Goal: Task Accomplishment & Management: Use online tool/utility

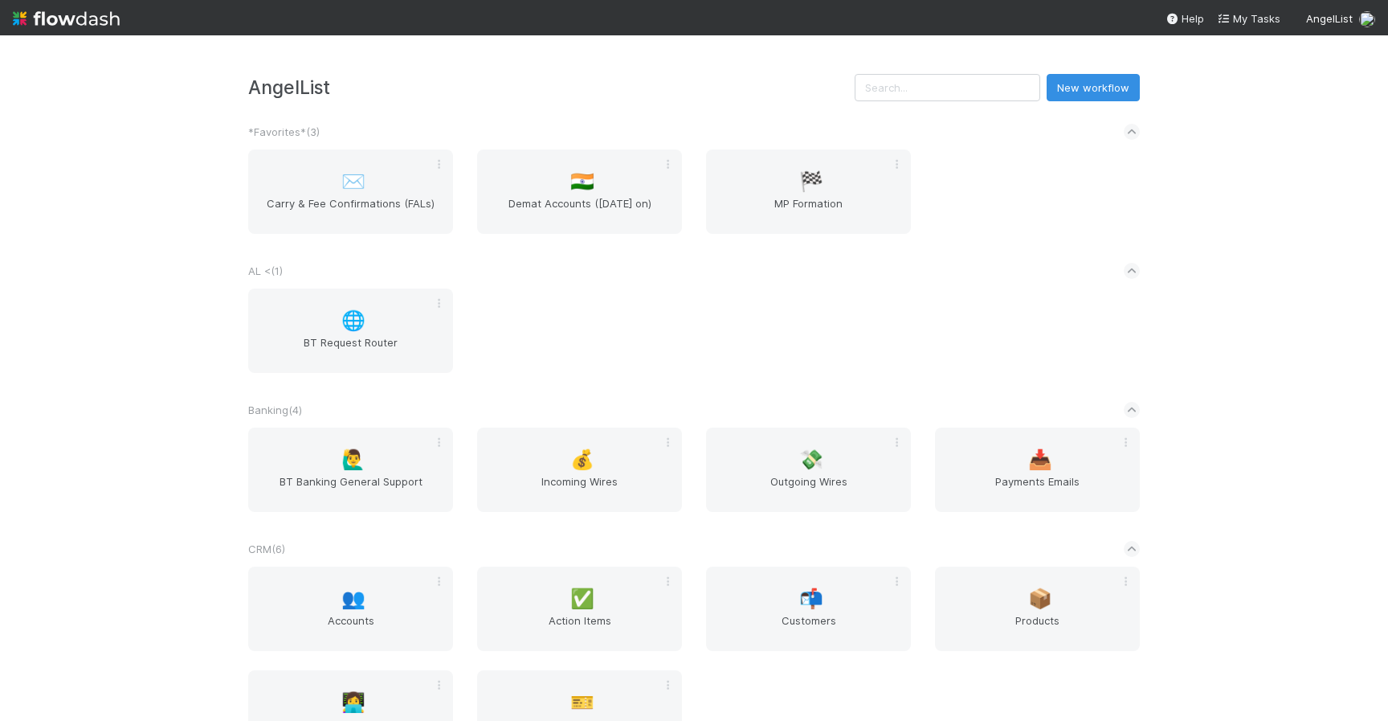
click at [1290, 309] on div "AngelList New workflow *Favorites* ( 3 ) ✉️ Carry & Fee Confirmations (FALs) 🇮🇳…" at bounding box center [694, 377] width 1388 height 685
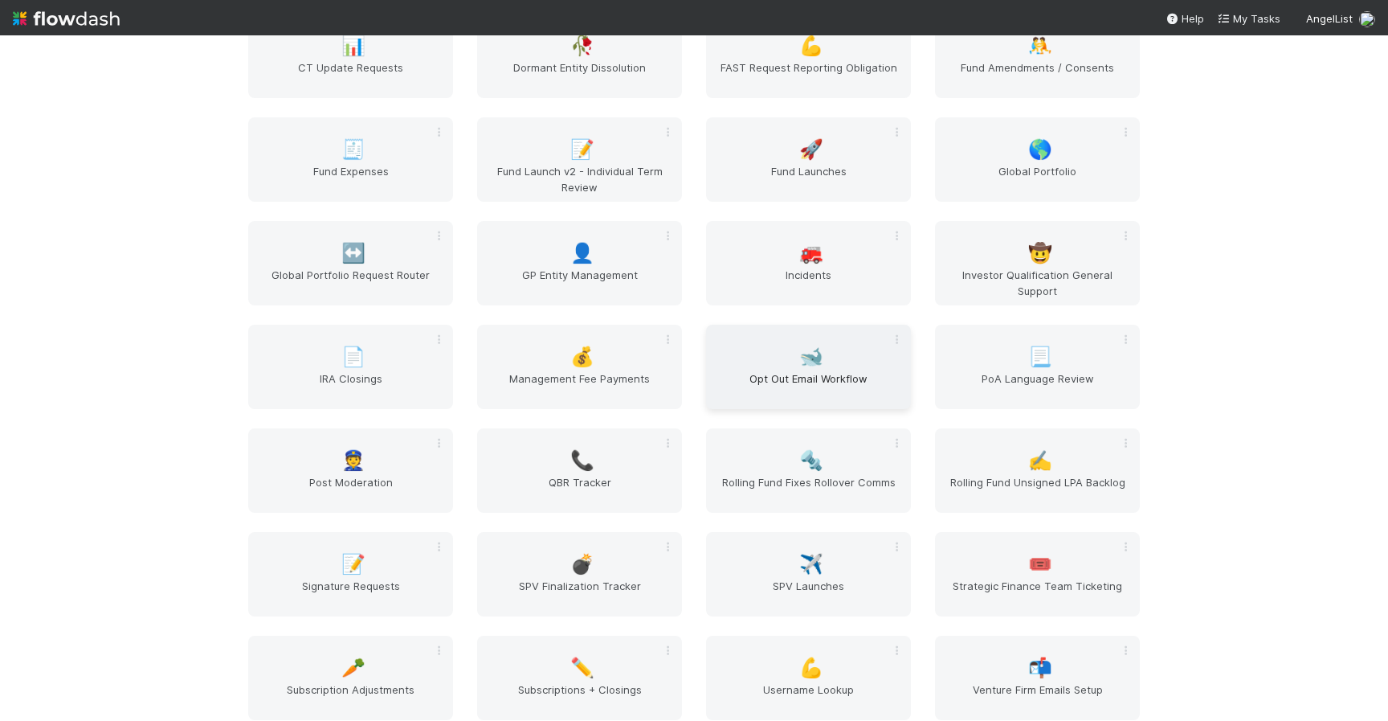
click at [786, 354] on div "🐋 Opt Out Email Workflow" at bounding box center [808, 367] width 205 height 84
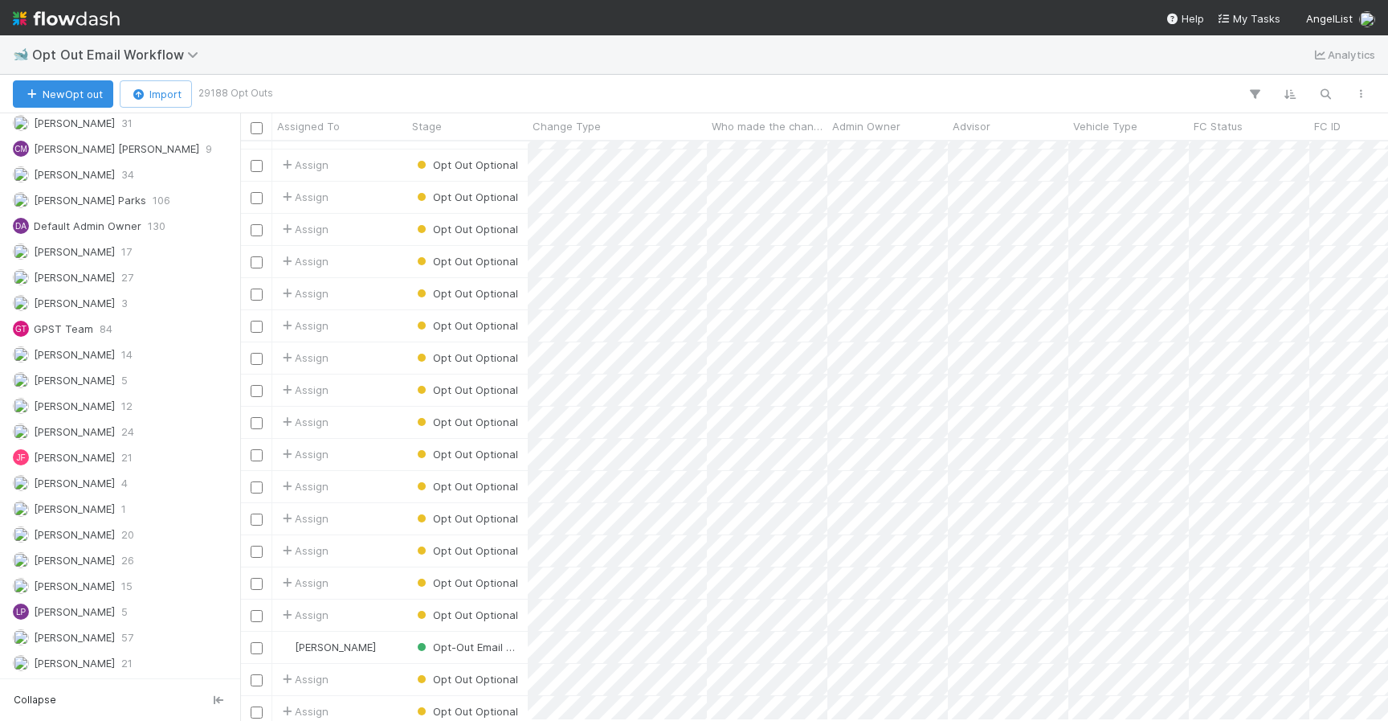
scroll to position [1138, 0]
click at [130, 584] on div "Leia Slosberg 15" at bounding box center [124, 589] width 223 height 20
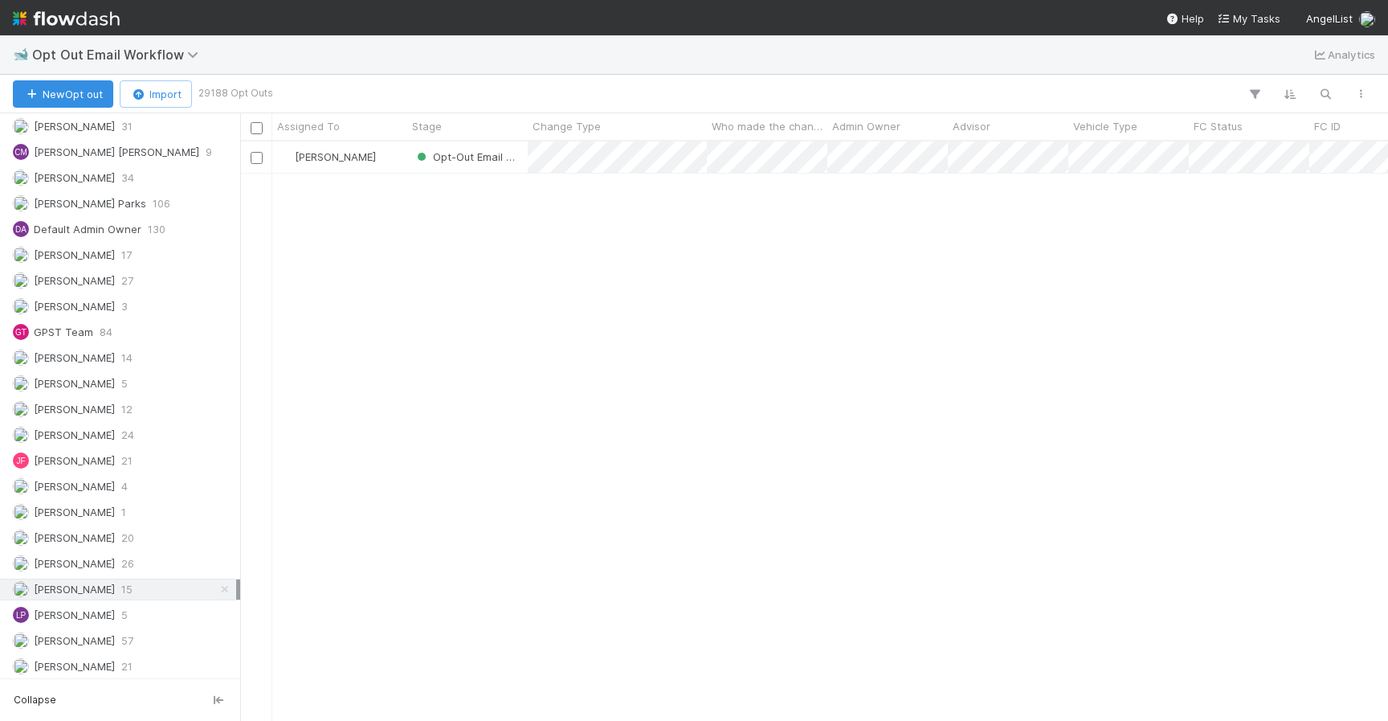
scroll to position [578, 1148]
click at [388, 162] on div "[PERSON_NAME]" at bounding box center [339, 156] width 135 height 31
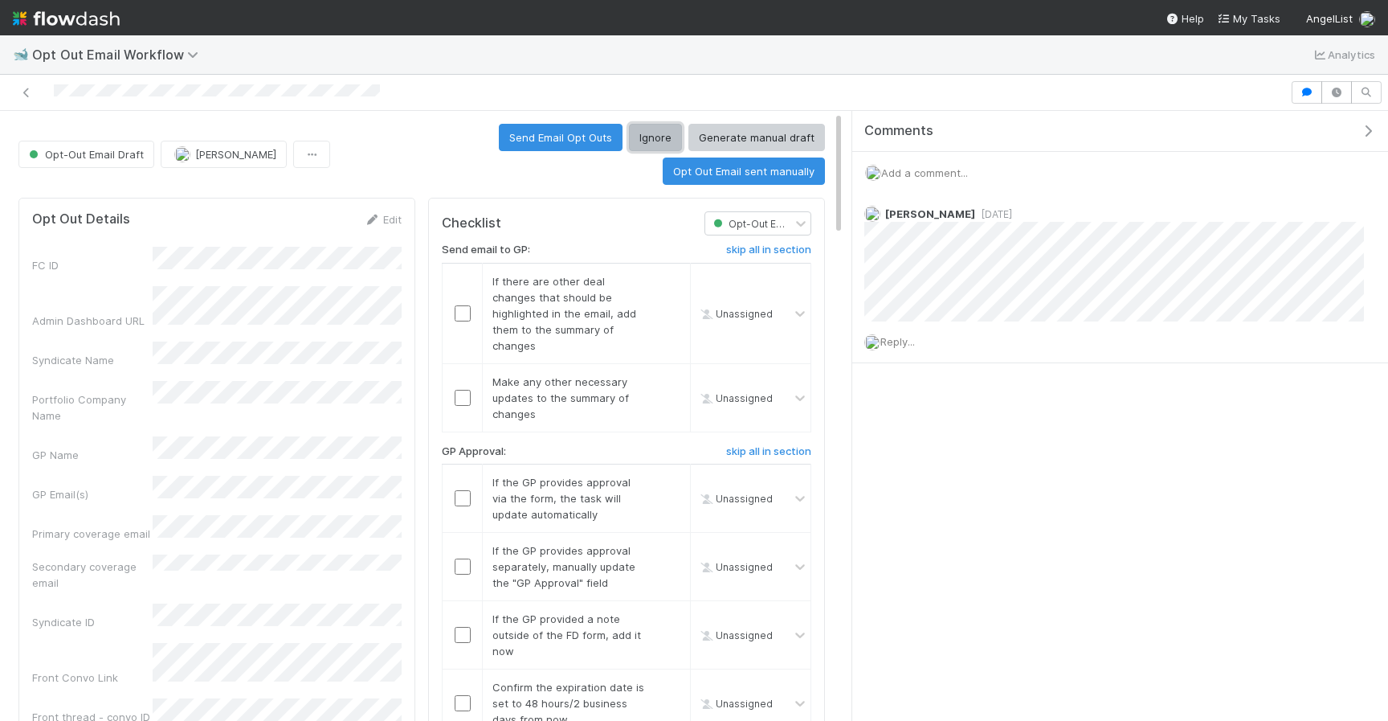
click at [629, 133] on button "Ignore" at bounding box center [655, 137] width 53 height 27
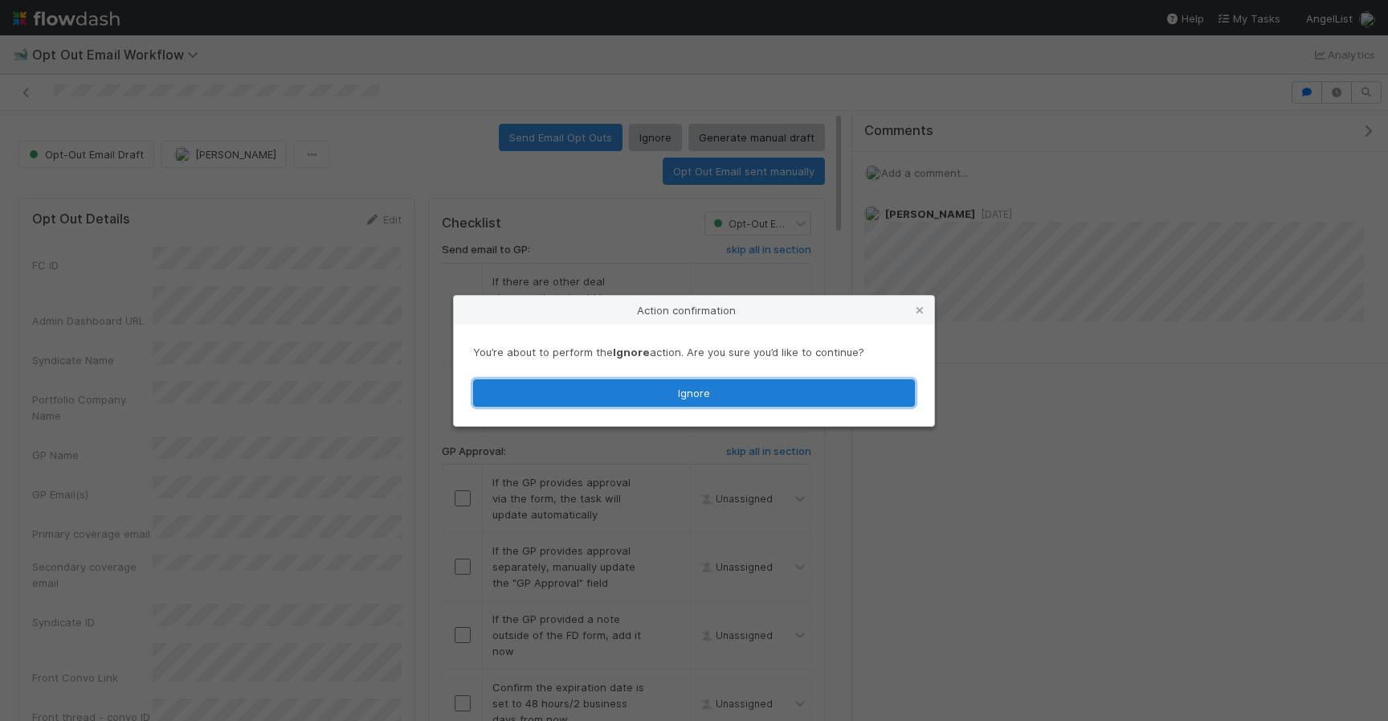
click at [597, 396] on button "Ignore" at bounding box center [694, 392] width 442 height 27
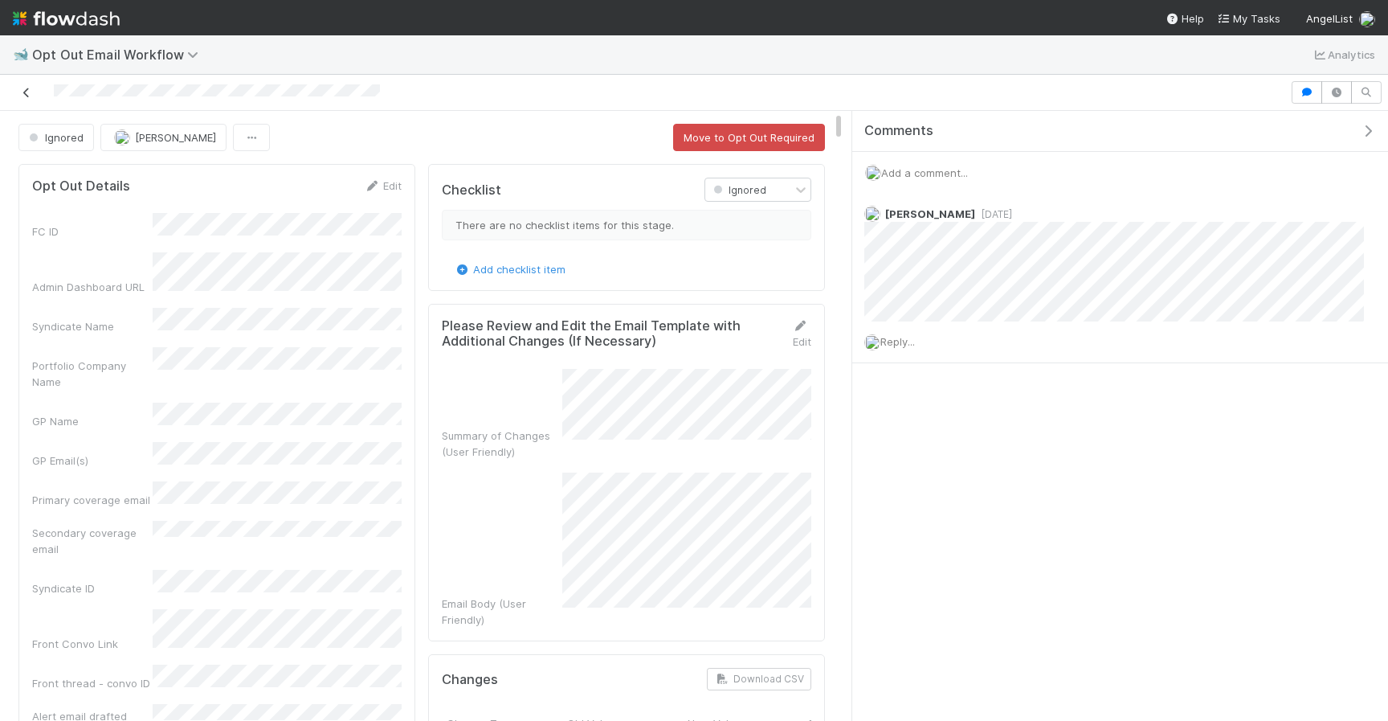
click at [19, 94] on icon at bounding box center [26, 93] width 16 height 10
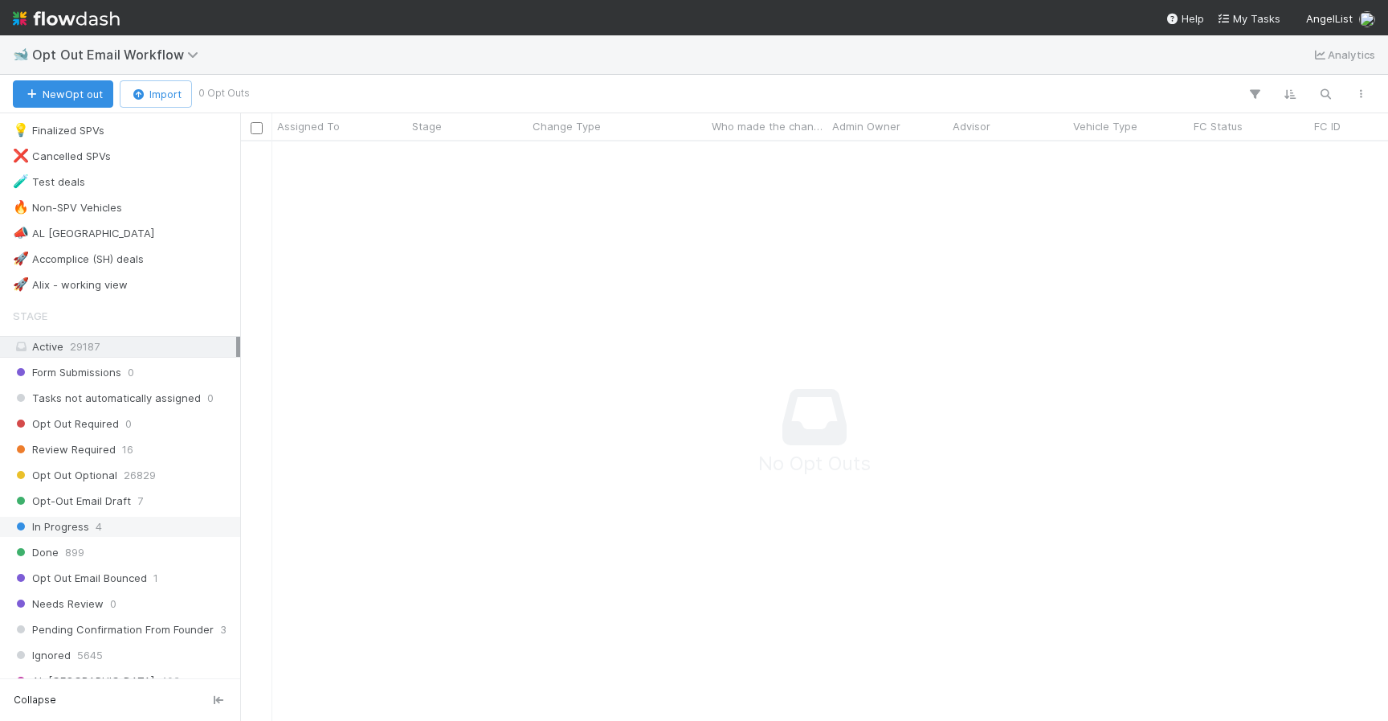
scroll to position [113, 0]
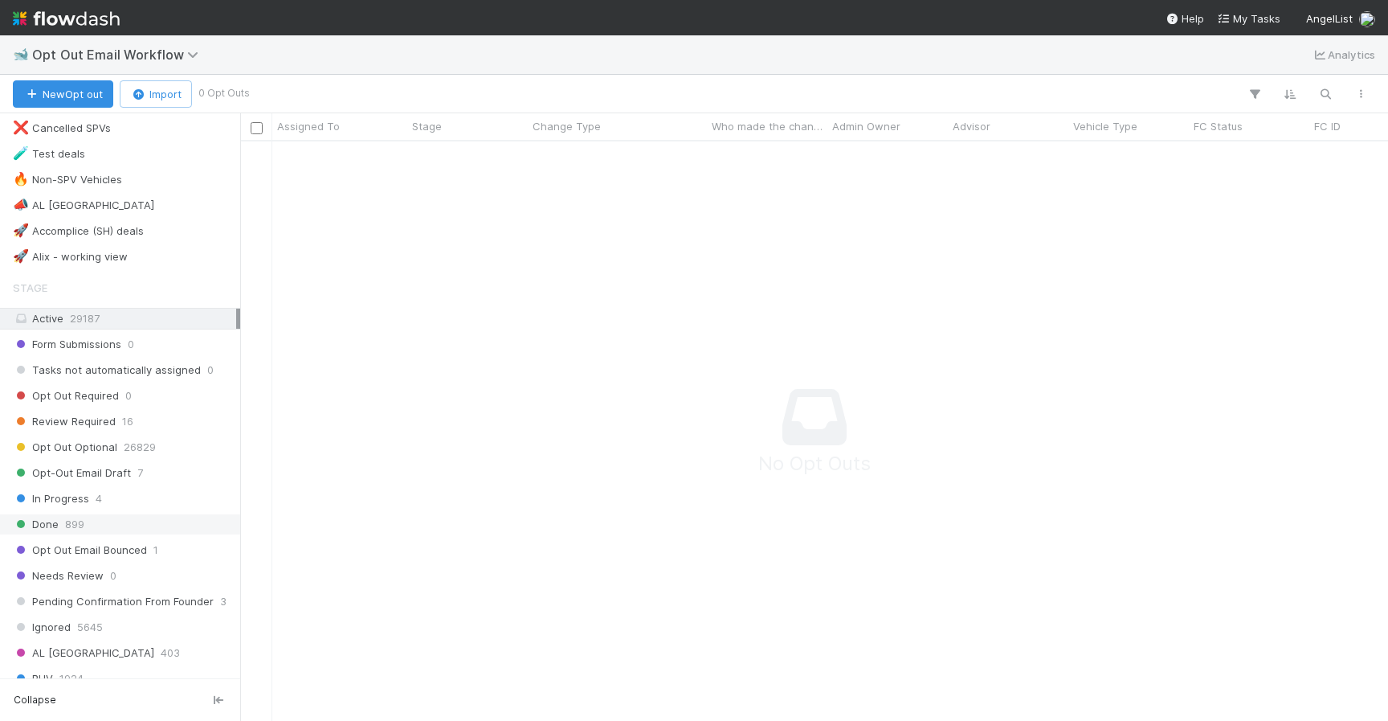
click at [59, 526] on div "Done 899" at bounding box center [124, 524] width 223 height 20
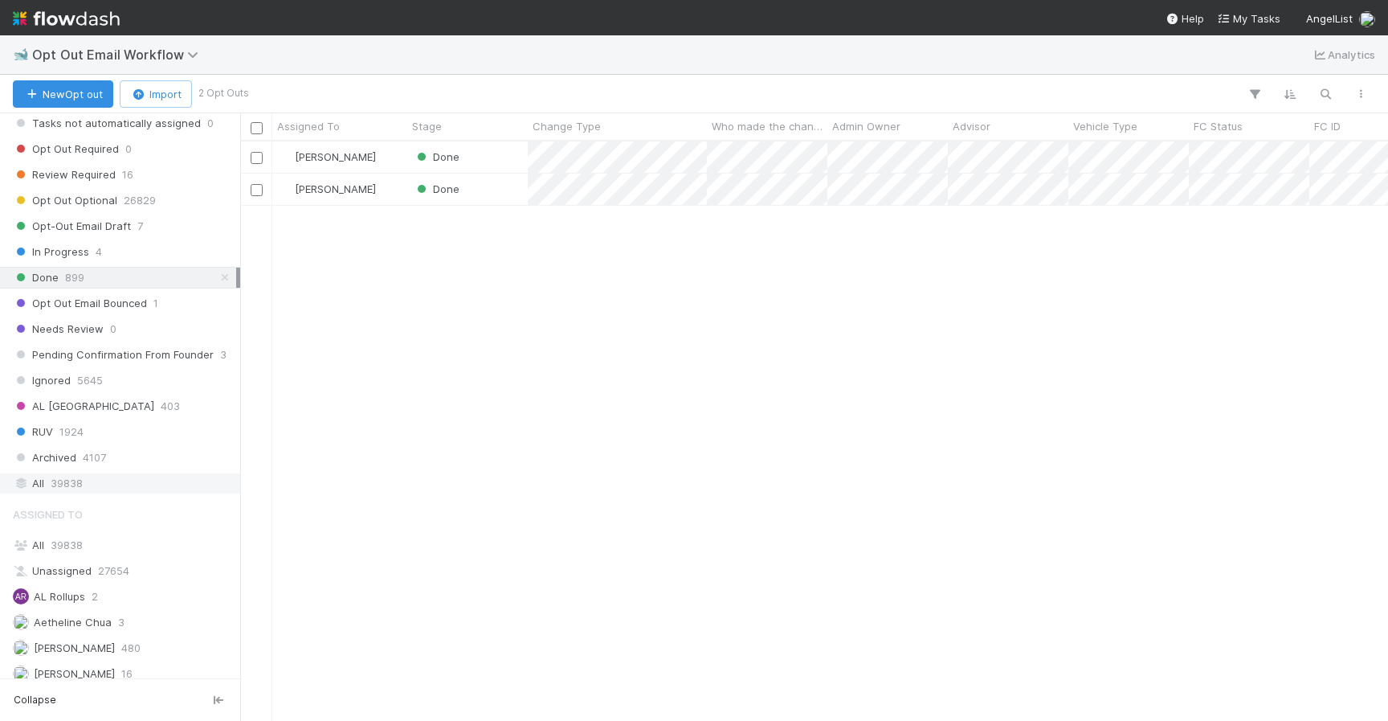
click at [53, 484] on span "39838" at bounding box center [67, 483] width 32 height 20
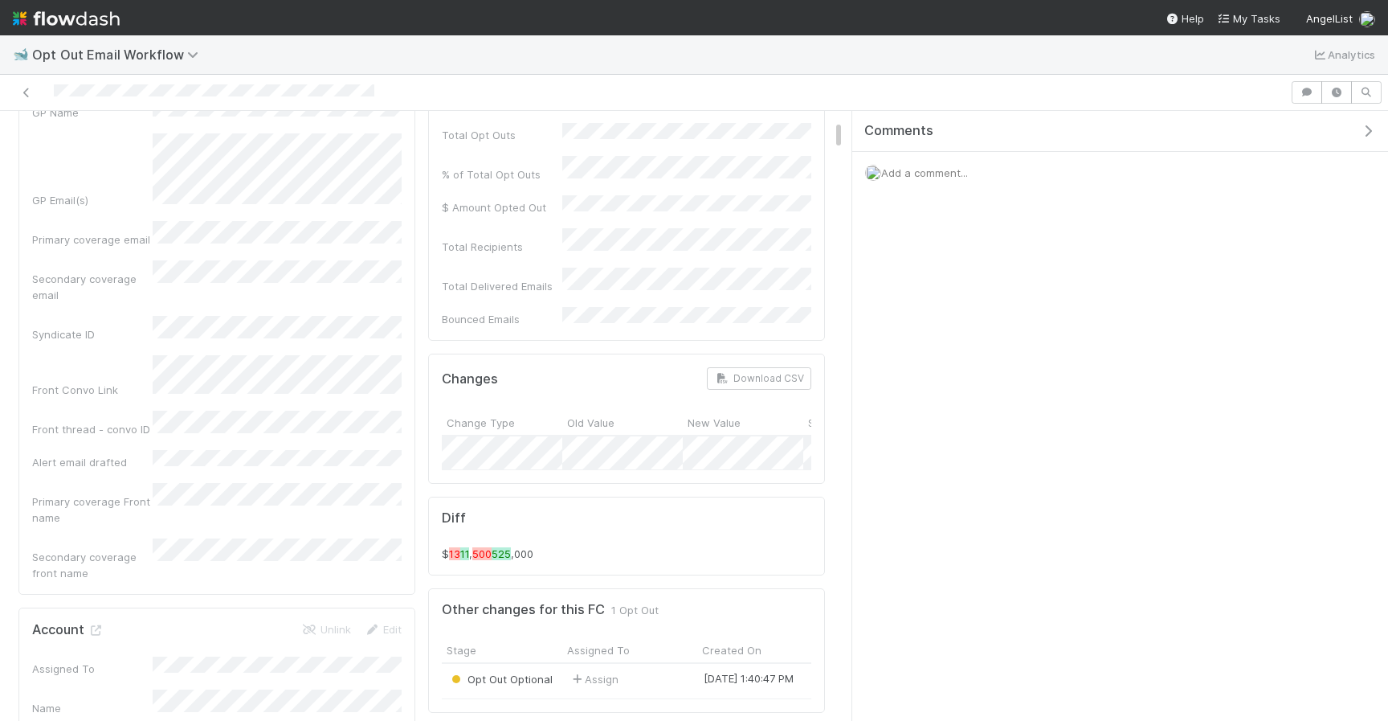
scroll to position [308, 0]
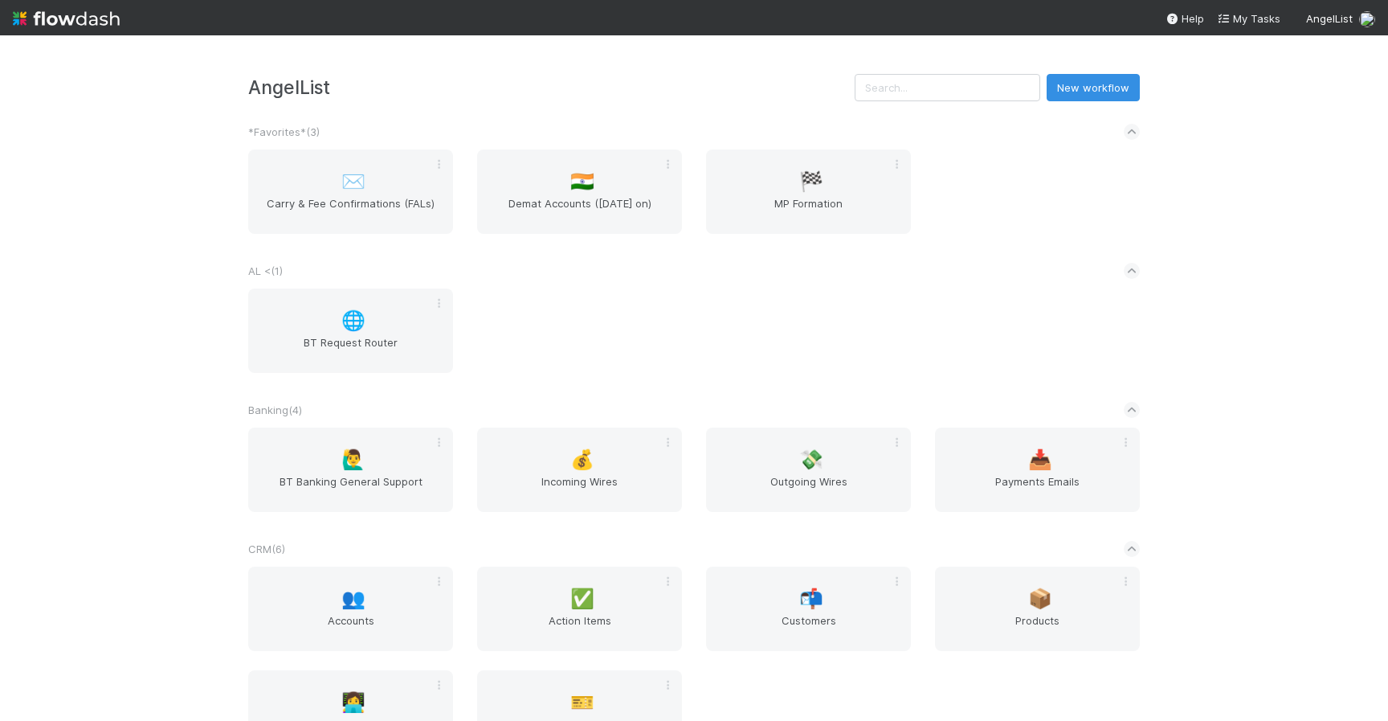
click at [1198, 152] on div "AngelList New workflow *Favorites* ( 3 ) ✉️ Carry & Fee Confirmations (FALs) 🇮🇳…" at bounding box center [694, 377] width 1388 height 685
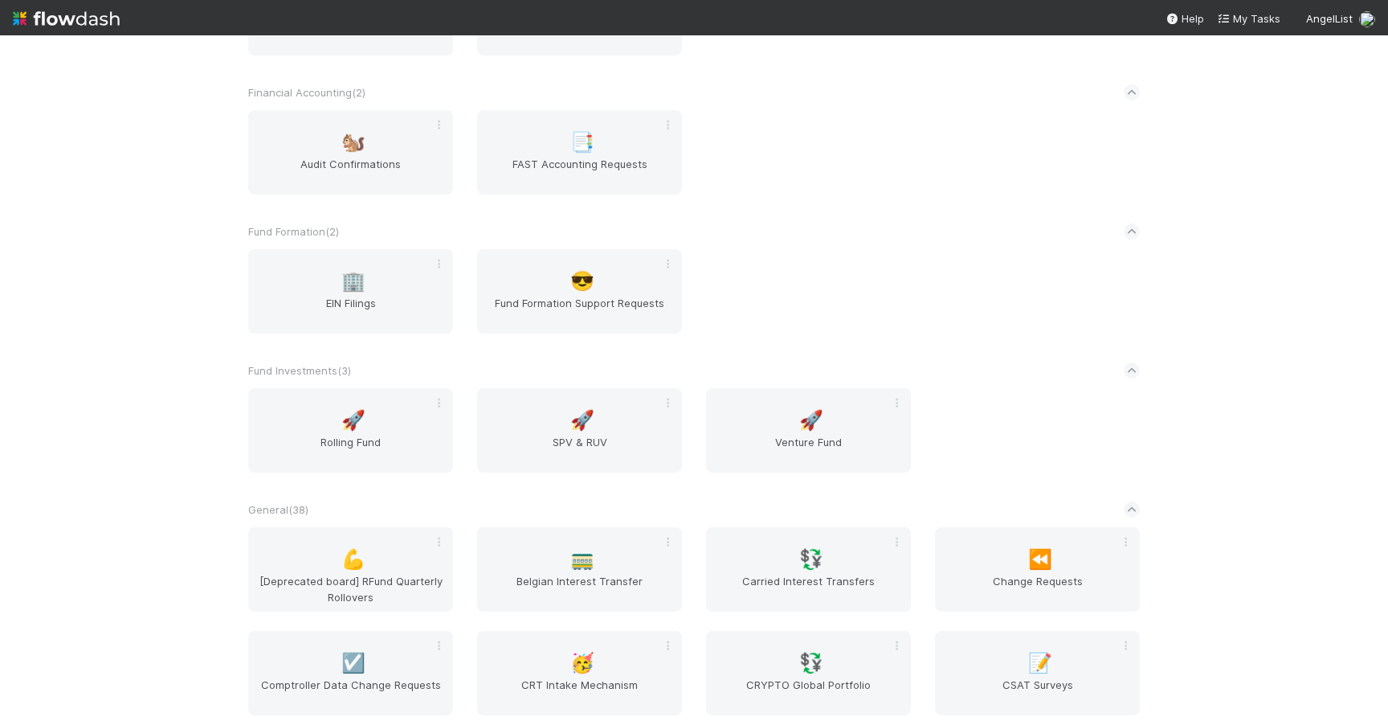
scroll to position [1204, 0]
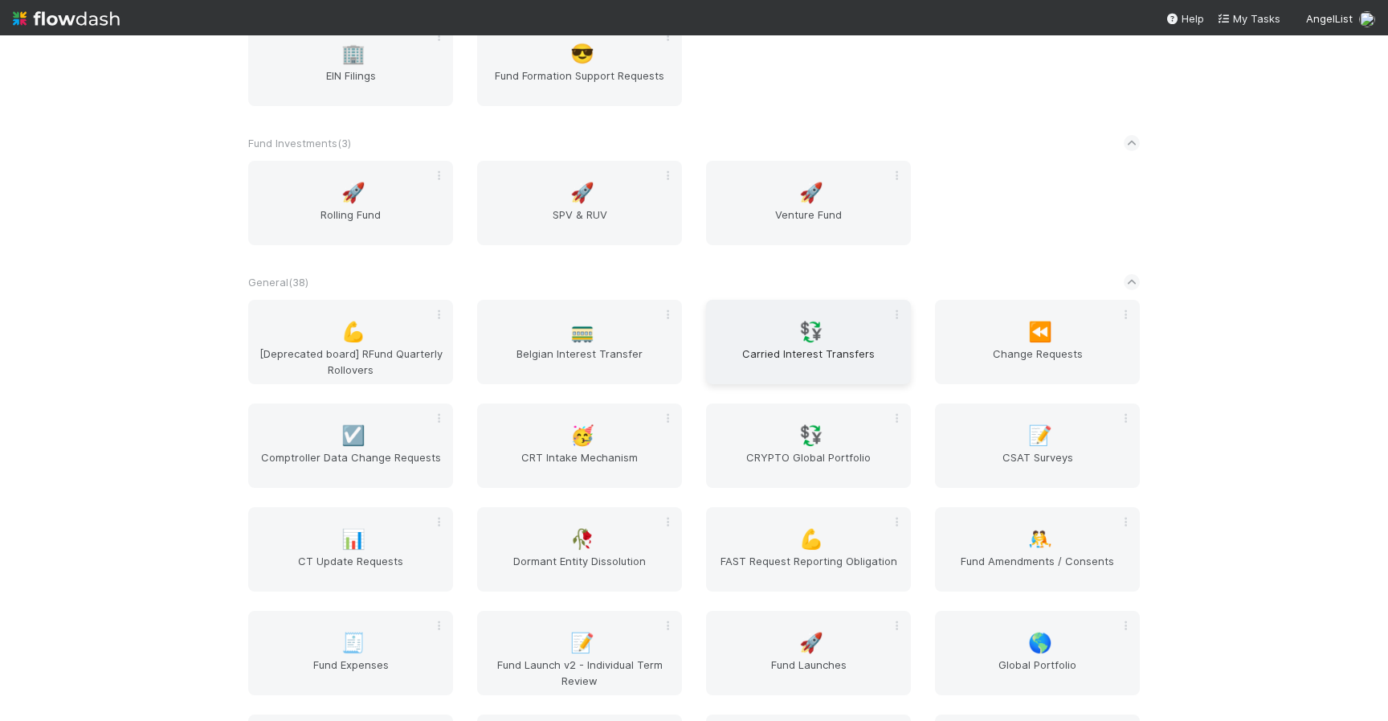
click at [789, 350] on span "Carried Interest Transfers" at bounding box center [809, 361] width 192 height 32
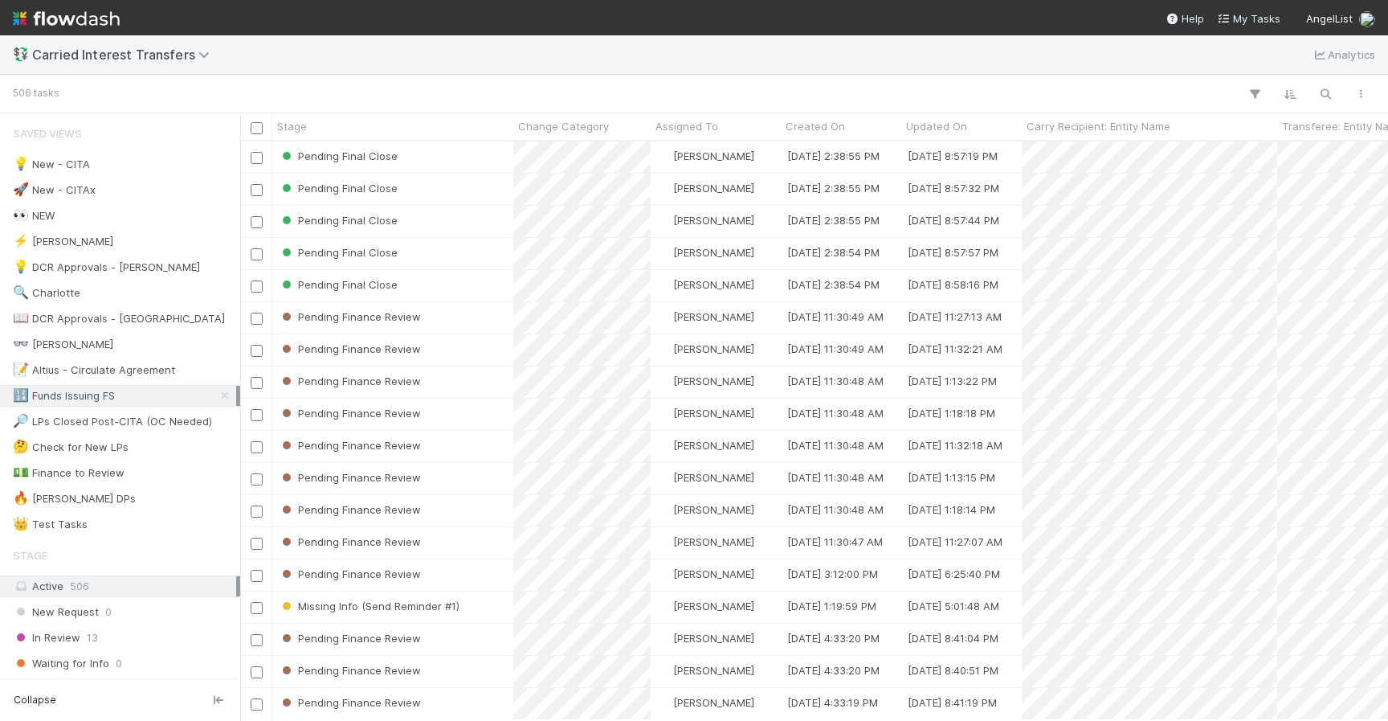
scroll to position [578, 1148]
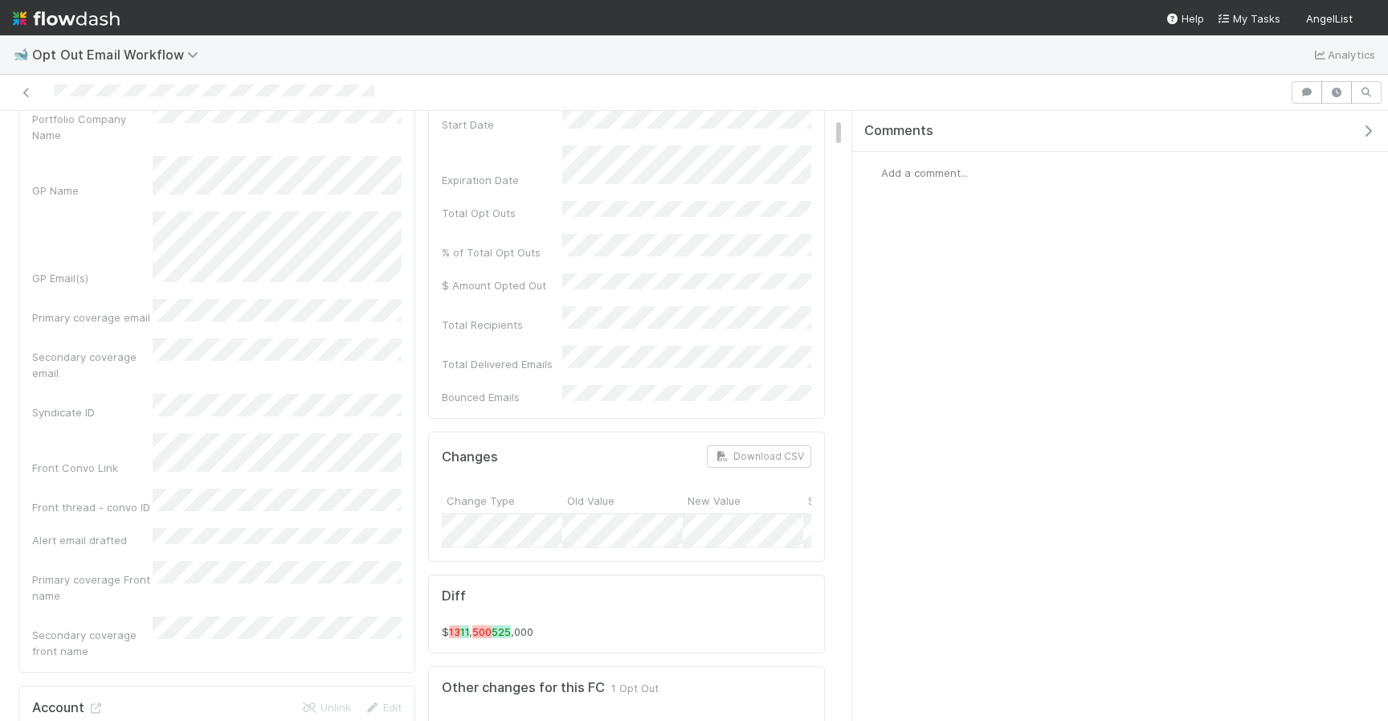
scroll to position [242, 0]
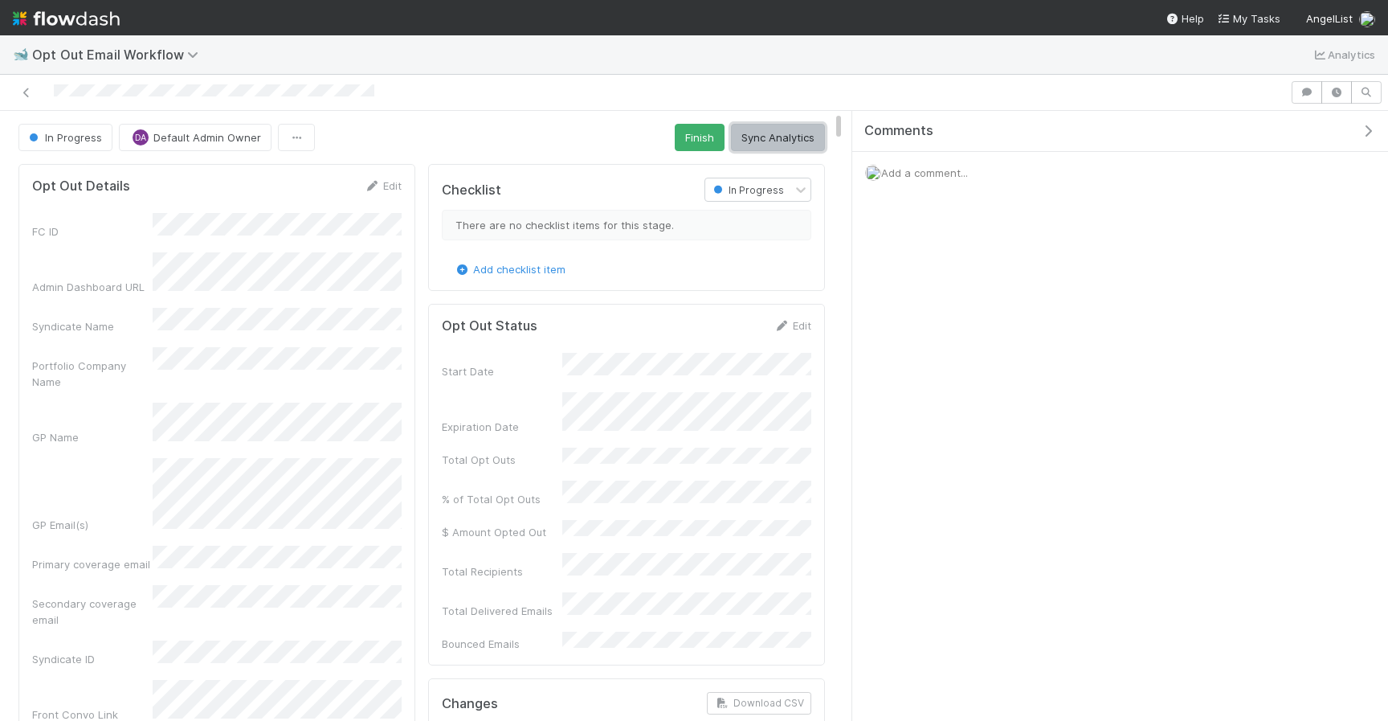
click at [762, 141] on button "Sync Analytics" at bounding box center [778, 137] width 94 height 27
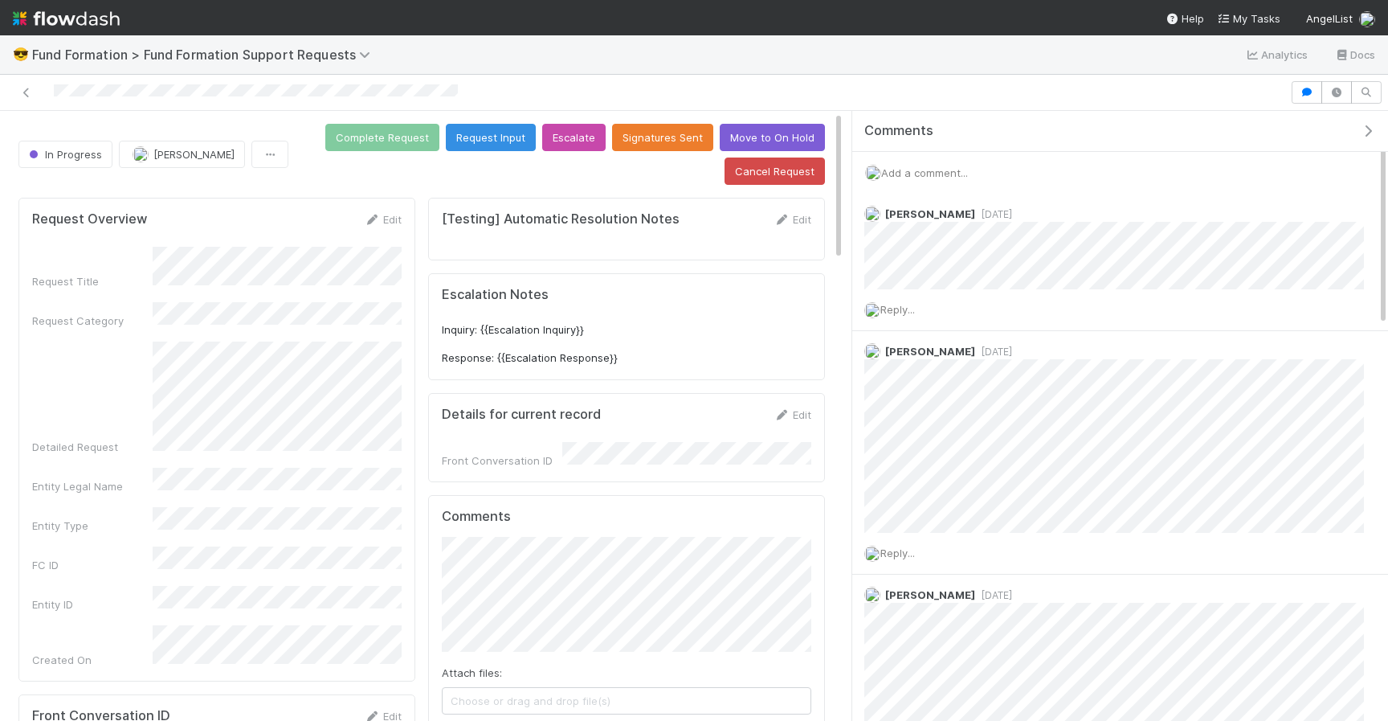
click at [901, 170] on span "Add a comment..." at bounding box center [924, 172] width 87 height 13
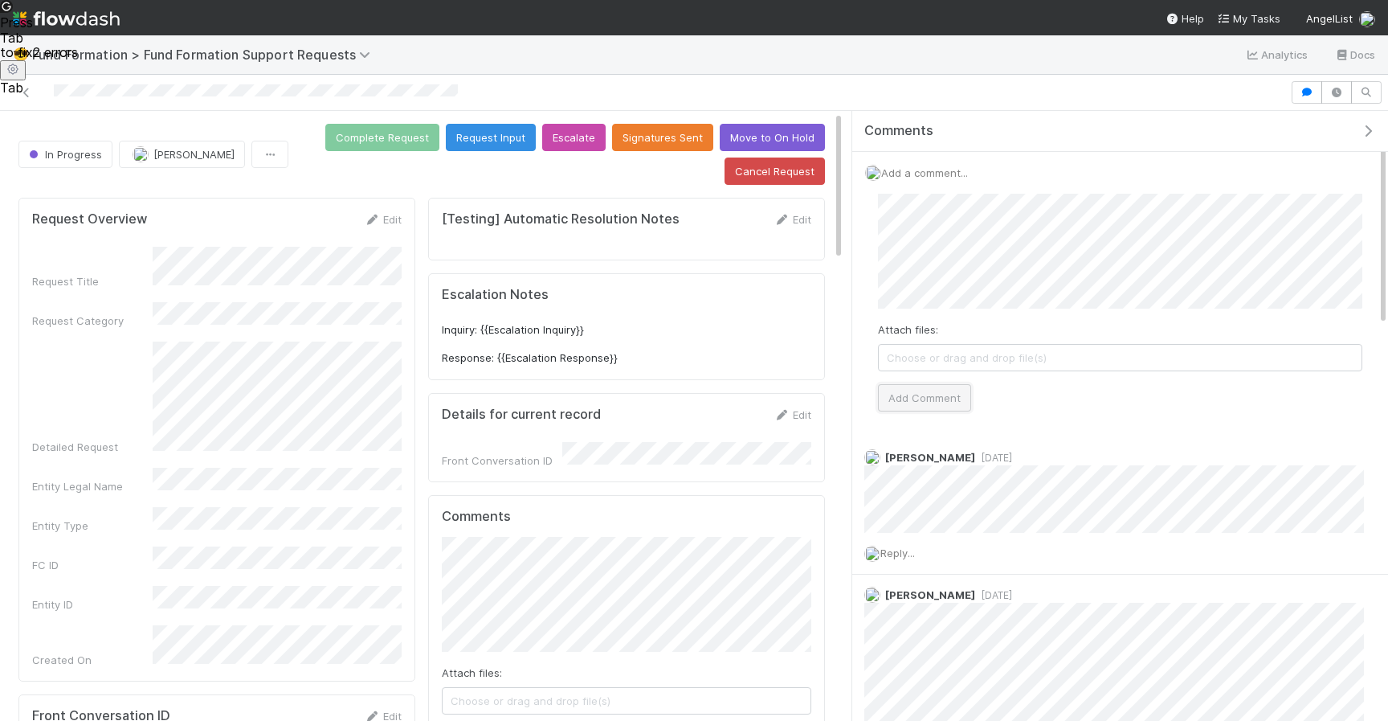
click at [912, 403] on button "Add Comment" at bounding box center [924, 397] width 93 height 27
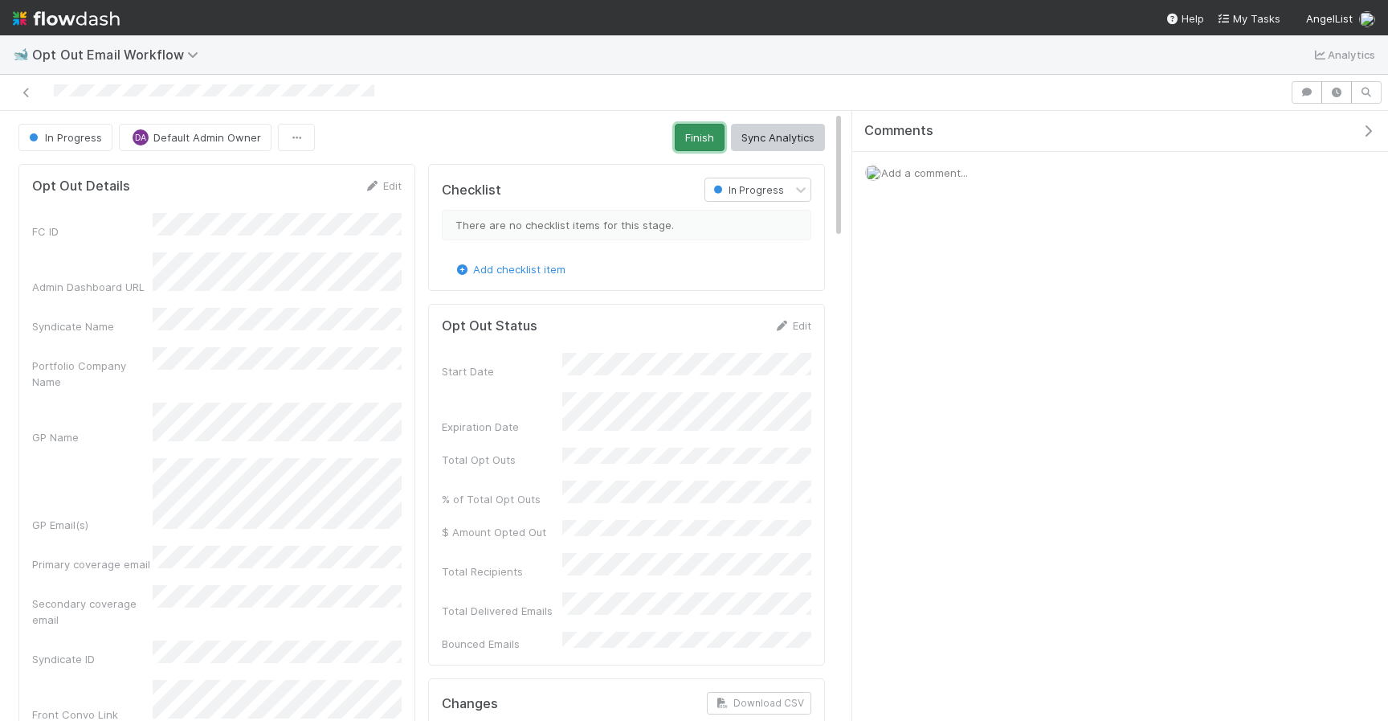
click at [712, 143] on button "Finish" at bounding box center [700, 137] width 50 height 27
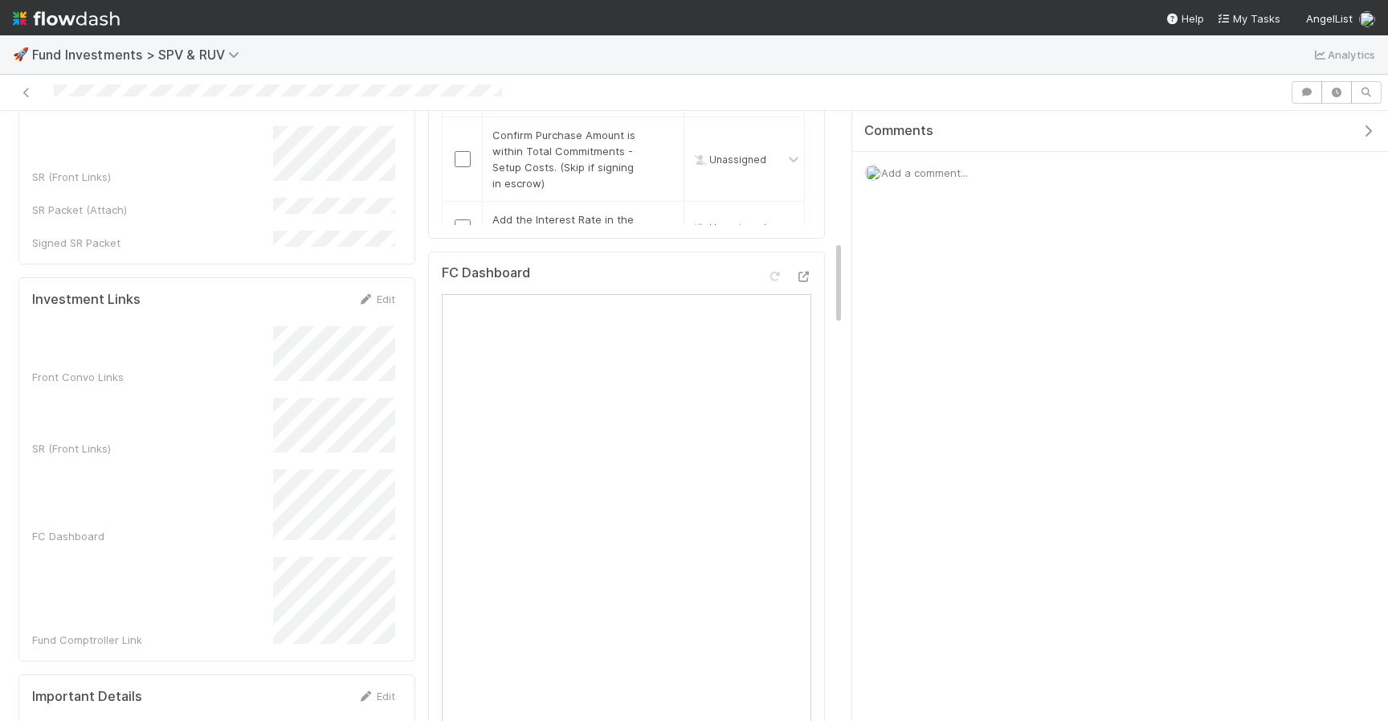
scroll to position [869, 0]
click at [803, 267] on icon at bounding box center [803, 272] width 16 height 10
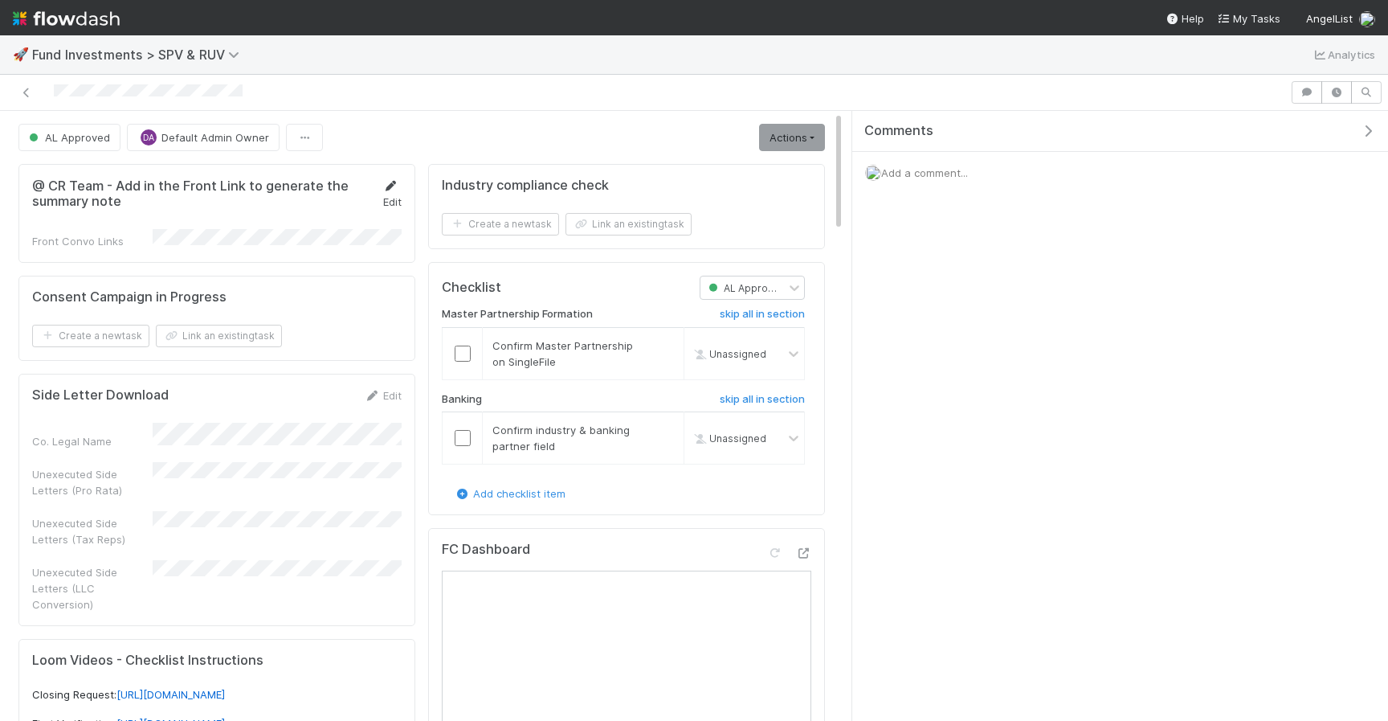
click at [394, 182] on icon at bounding box center [390, 186] width 16 height 10
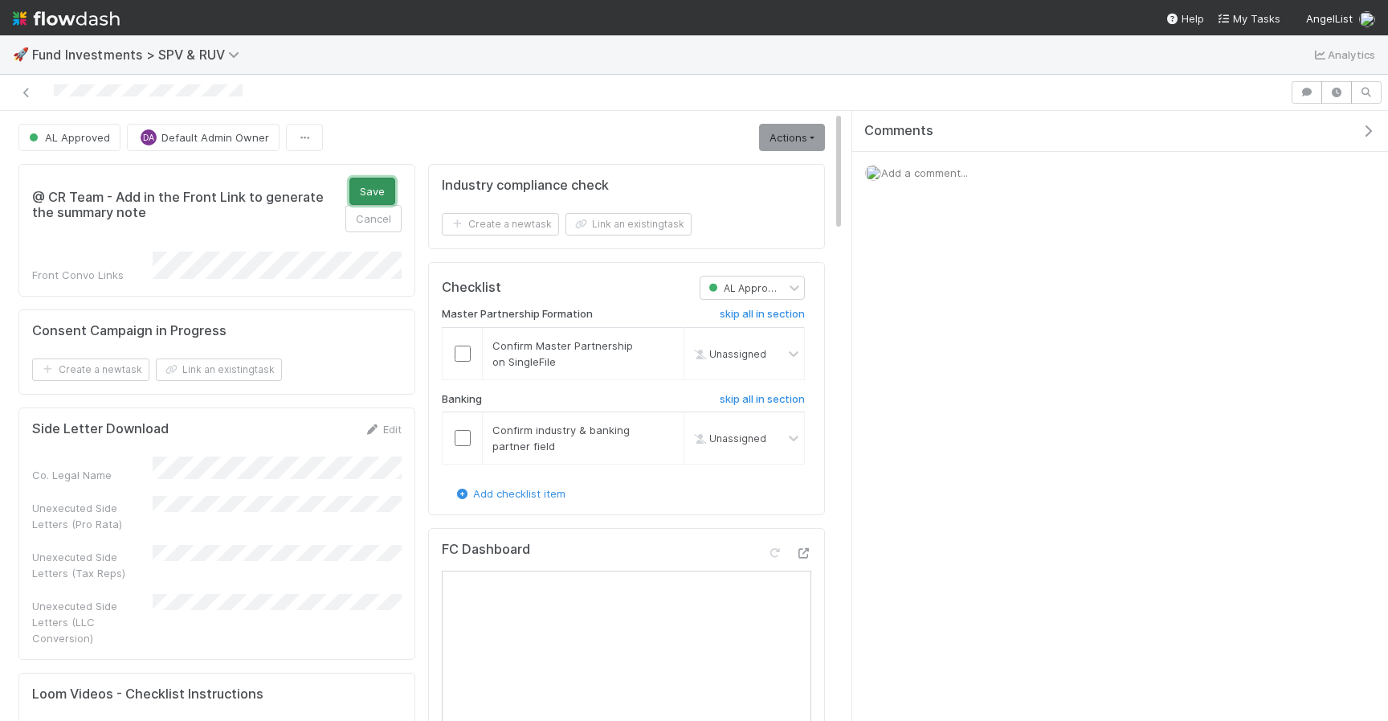
click at [377, 183] on button "Save" at bounding box center [373, 191] width 46 height 27
